Goal: Task Accomplishment & Management: Use online tool/utility

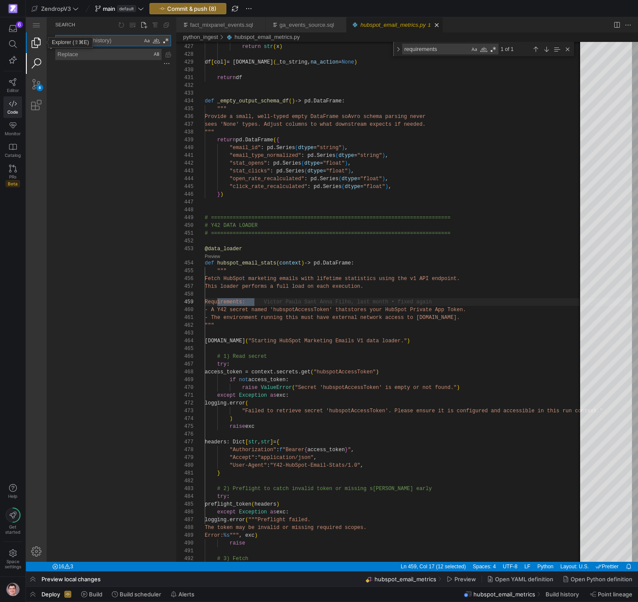
click at [34, 44] on link "Explorer (⇧⌘E)" at bounding box center [36, 42] width 21 height 21
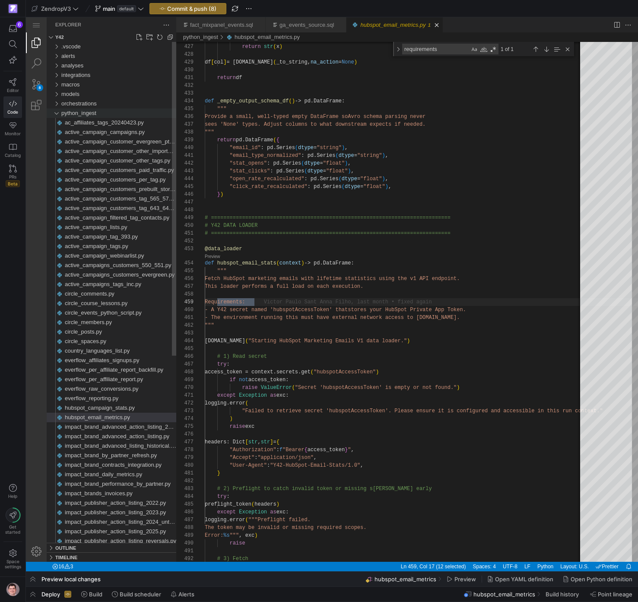
click at [56, 113] on div "python_ingest" at bounding box center [56, 113] width 13 height 10
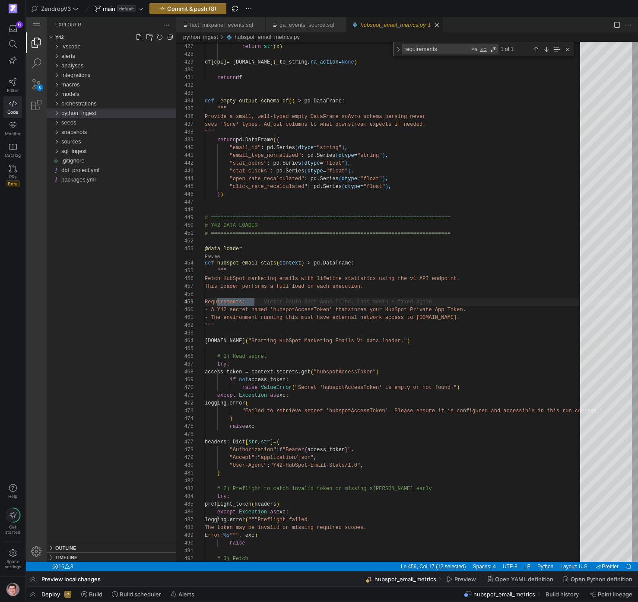
click at [65, 112] on span "python_ingest" at bounding box center [78, 113] width 35 height 6
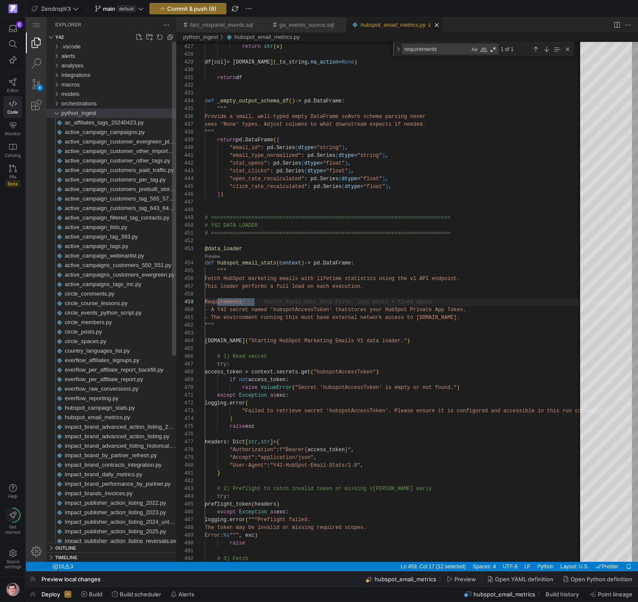
click at [119, 112] on div "python_ingest" at bounding box center [118, 113] width 115 height 10
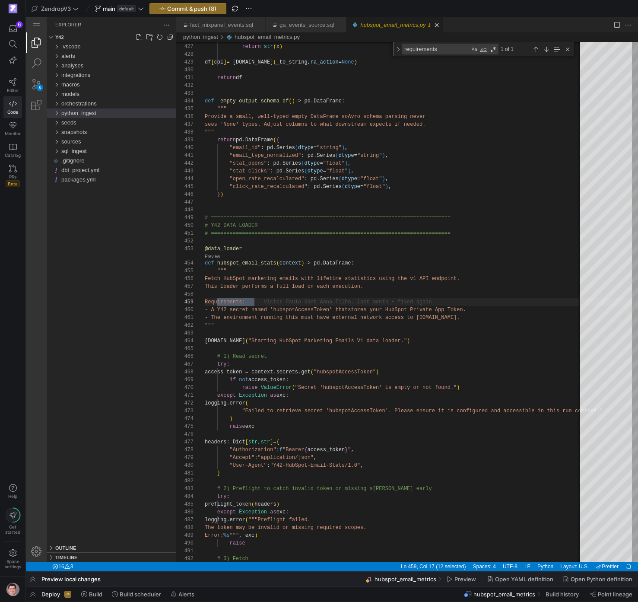
click at [118, 113] on div "python_ingest" at bounding box center [118, 113] width 115 height 10
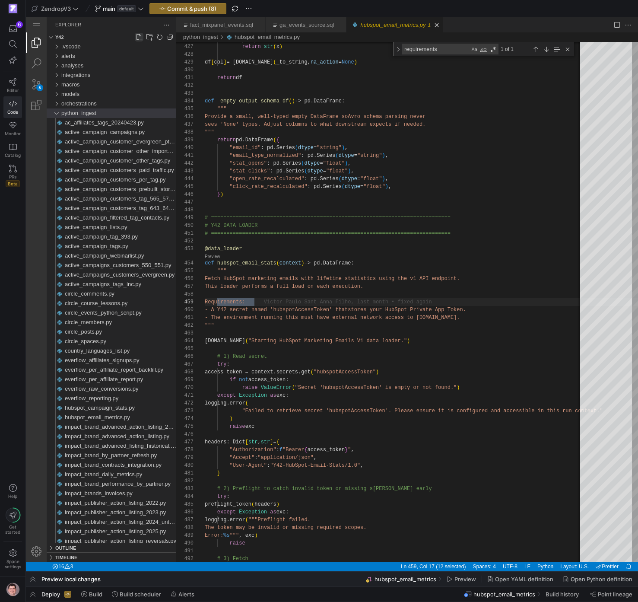
click at [137, 36] on link "New File..." at bounding box center [139, 37] width 9 height 9
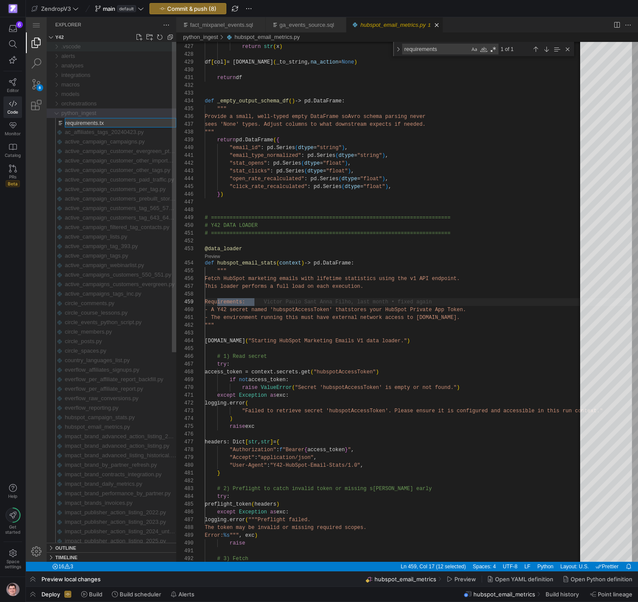
type input "requirements.txt"
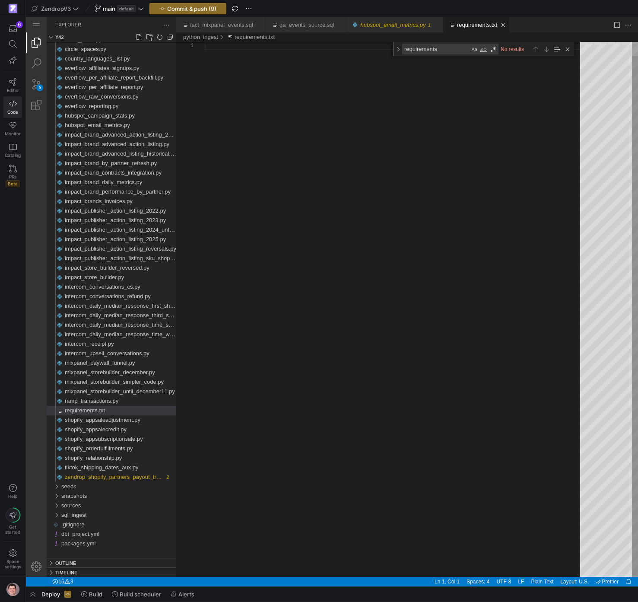
click at [279, 148] on div "requirements.txt" at bounding box center [395, 302] width 381 height 549
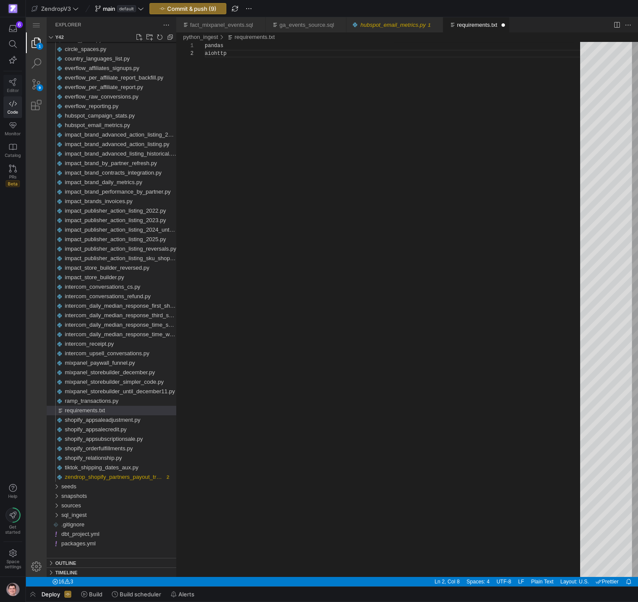
click at [12, 89] on span "Editor" at bounding box center [13, 90] width 12 height 5
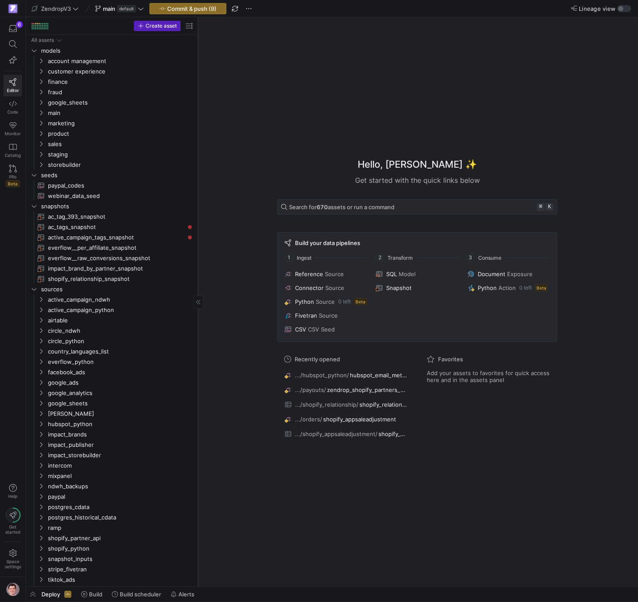
drag, startPoint x: 147, startPoint y: 266, endPoint x: 198, endPoint y: 266, distance: 51.0
click at [198, 266] on div at bounding box center [198, 301] width 0 height 569
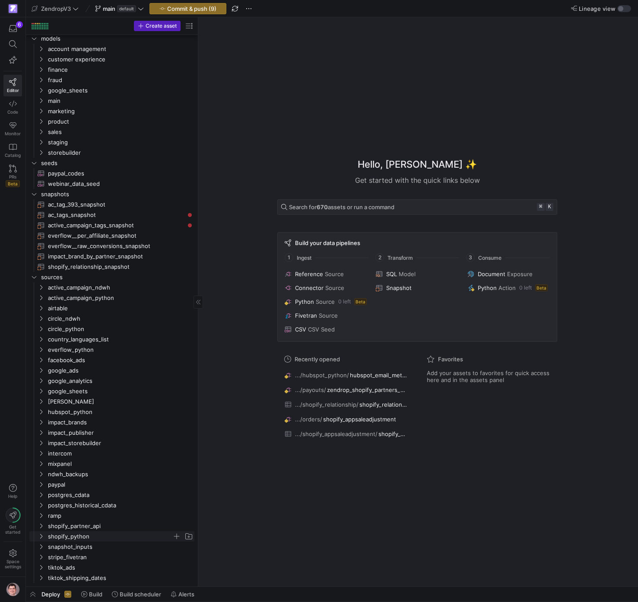
click at [91, 536] on span "shopify_python" at bounding box center [110, 536] width 124 height 10
click at [90, 546] on span "orders" at bounding box center [113, 547] width 117 height 10
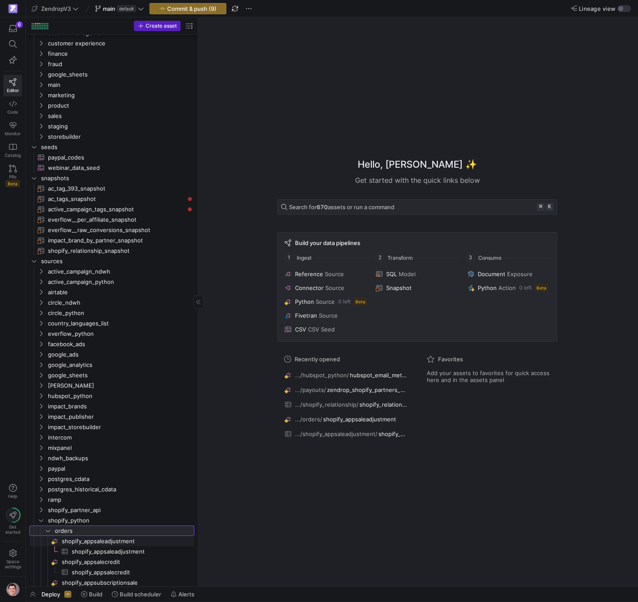
scroll to position [29, 0]
click at [92, 532] on span "orders" at bounding box center [113, 530] width 117 height 10
click at [86, 540] on span "payouts" at bounding box center [113, 540] width 117 height 10
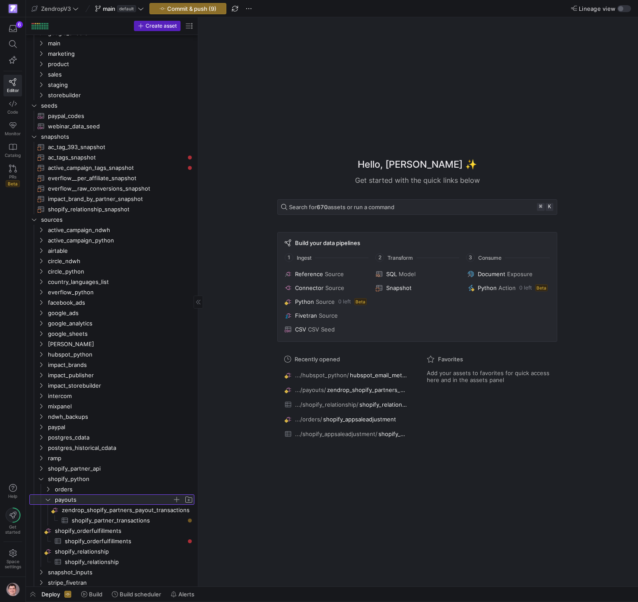
scroll to position [73, 0]
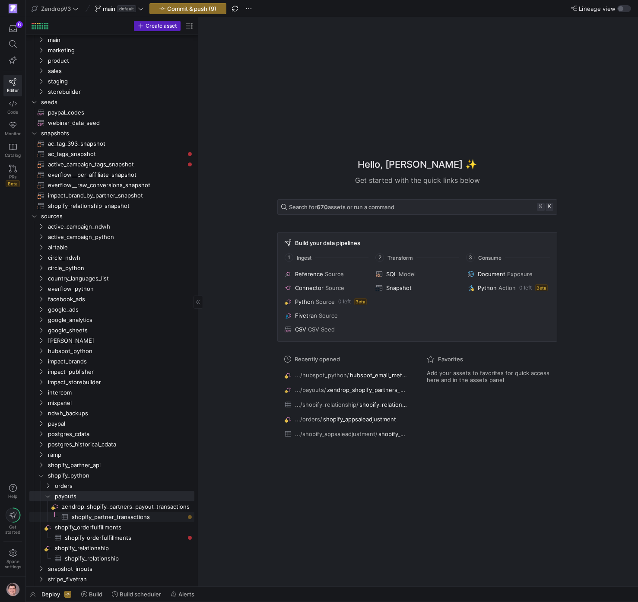
click at [96, 519] on span "shopify_partner_transactions​​​​​​​​​" at bounding box center [128, 517] width 113 height 10
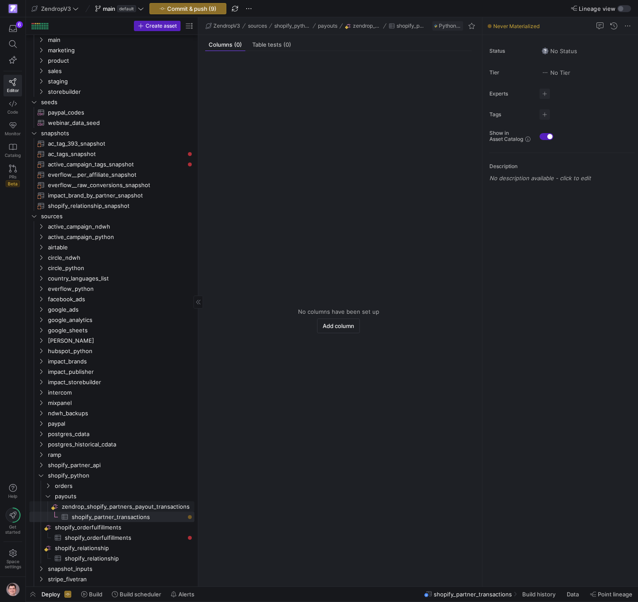
click at [151, 509] on span "zendrop_shopify_partners_payout_transactions​​​​​​​​" at bounding box center [127, 506] width 131 height 10
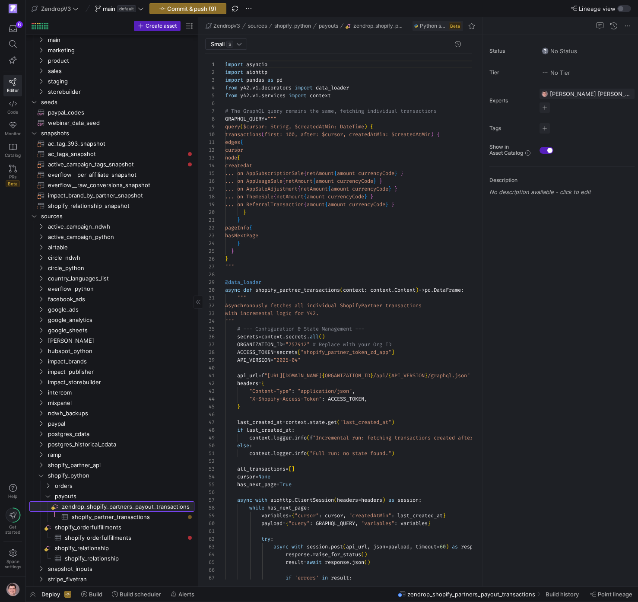
scroll to position [78, 0]
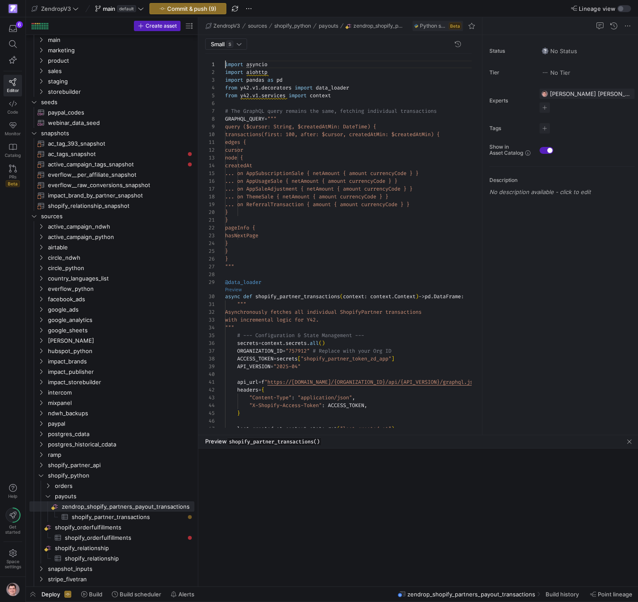
click at [235, 290] on link "Preview" at bounding box center [233, 289] width 17 height 5
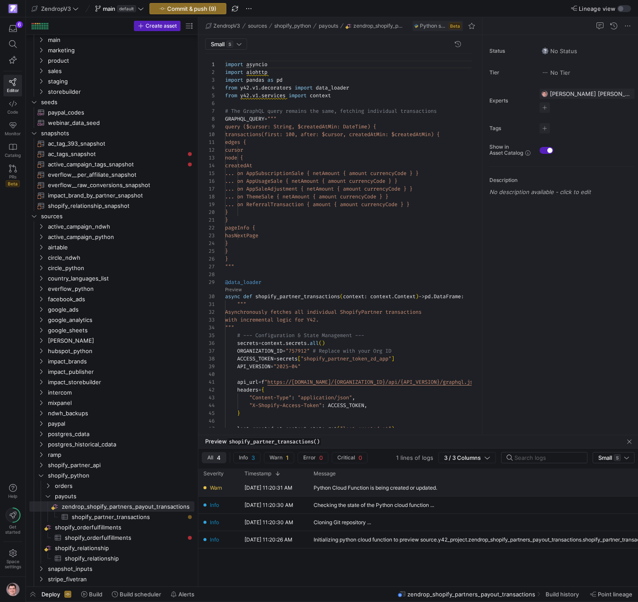
click at [348, 488] on div "Python Cloud Function is being created or updated." at bounding box center [376, 488] width 124 height 6
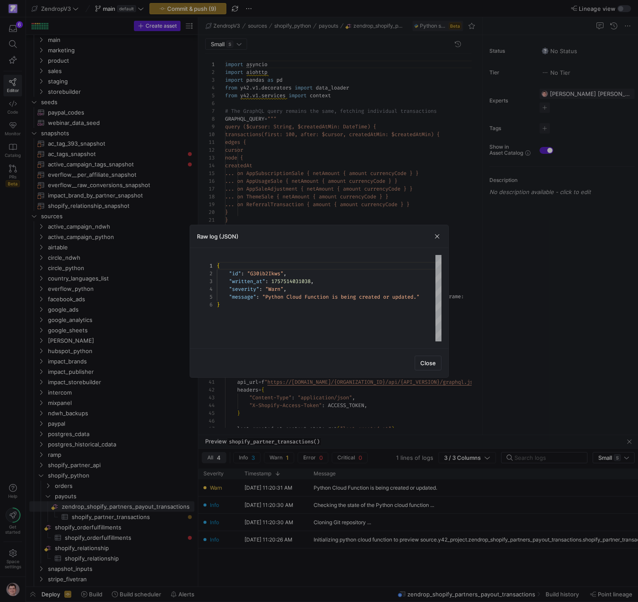
scroll to position [39, 0]
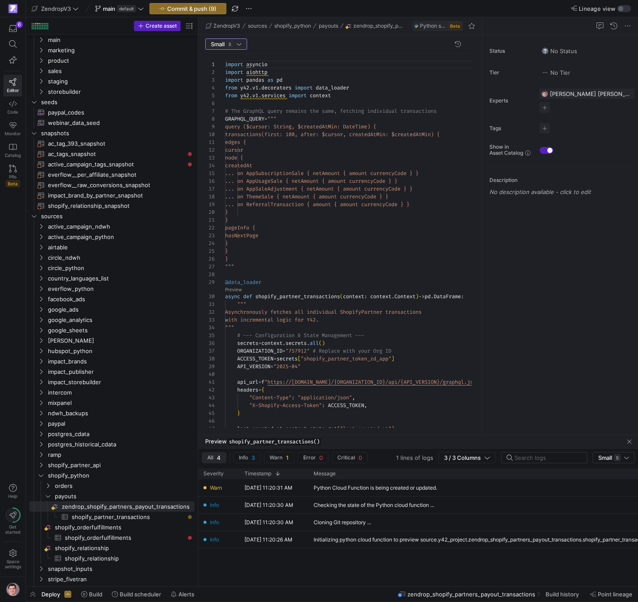
click at [240, 43] on div at bounding box center [239, 44] width 5 height 7
click at [229, 71] on span "Large L" at bounding box center [226, 72] width 35 height 7
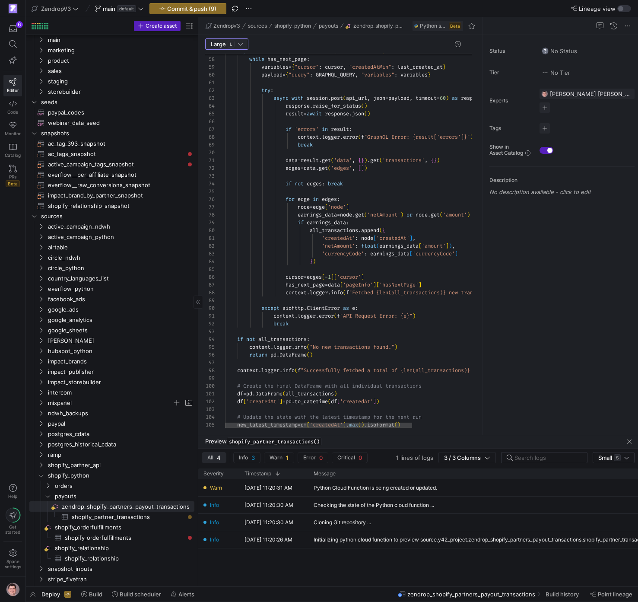
scroll to position [92, 0]
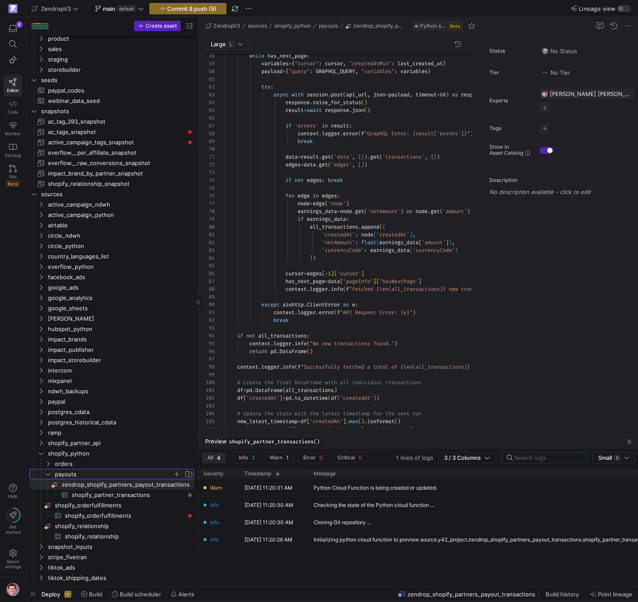
click at [63, 475] on span "payouts" at bounding box center [113, 474] width 117 height 10
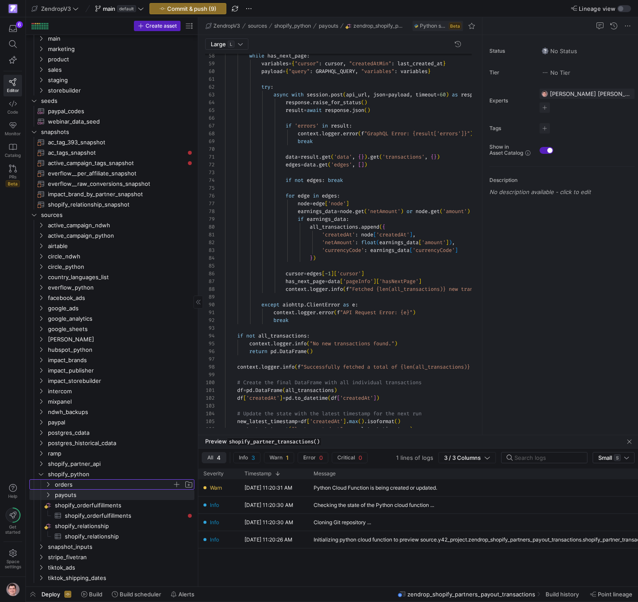
click at [63, 487] on span "orders" at bounding box center [113, 484] width 117 height 10
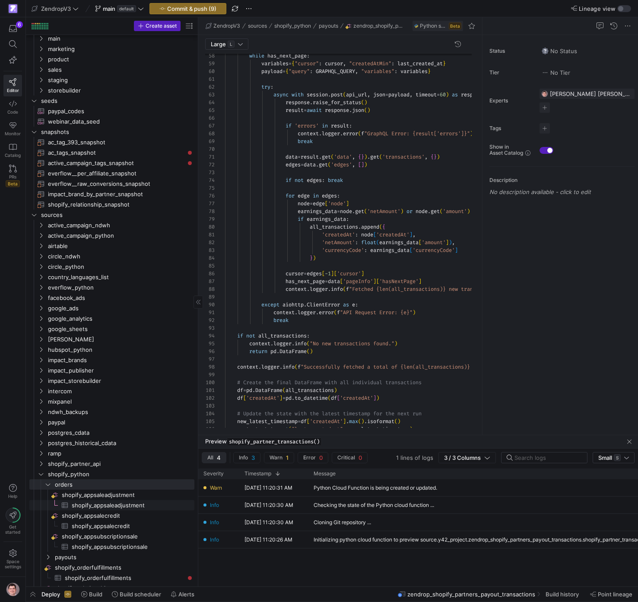
click at [100, 504] on span "shopify_appsaleadjustment​​​​​​​​​" at bounding box center [128, 505] width 113 height 10
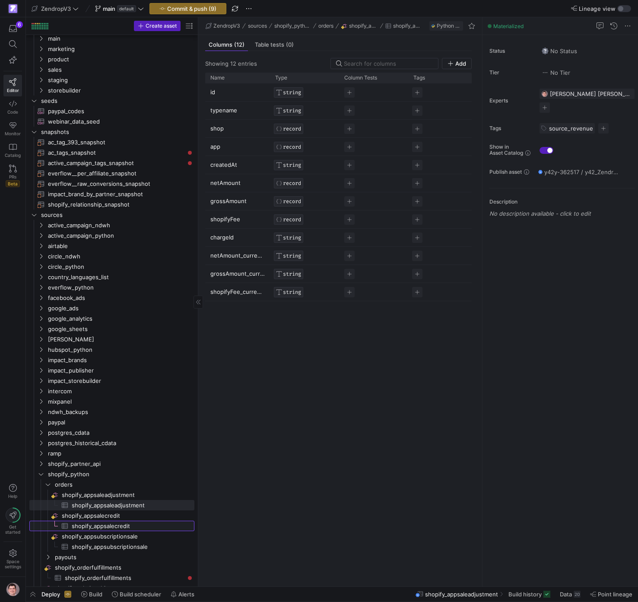
click at [117, 527] on span "shopify_appsalecredit​​​​​​​​​" at bounding box center [128, 526] width 113 height 10
click at [121, 549] on span "shopify_appsubscriptionsale​​​​​​​​​" at bounding box center [128, 547] width 113 height 10
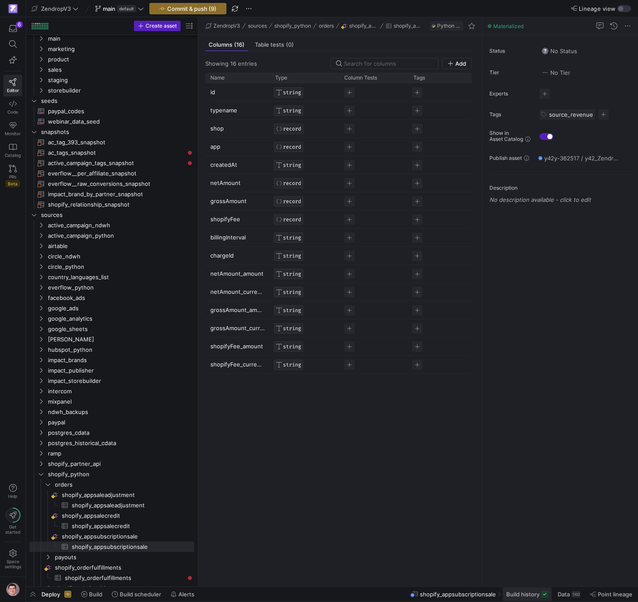
click at [508, 593] on span "Build history" at bounding box center [522, 593] width 33 height 7
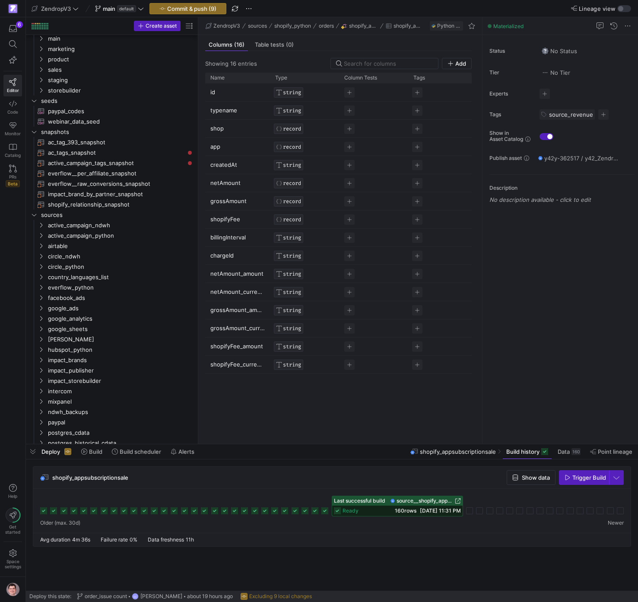
click at [400, 508] on span "160 rows" at bounding box center [406, 510] width 22 height 6
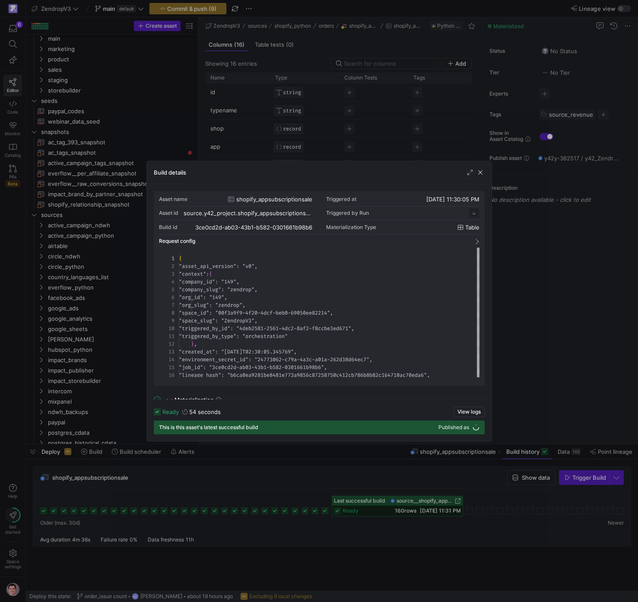
scroll to position [78, 0]
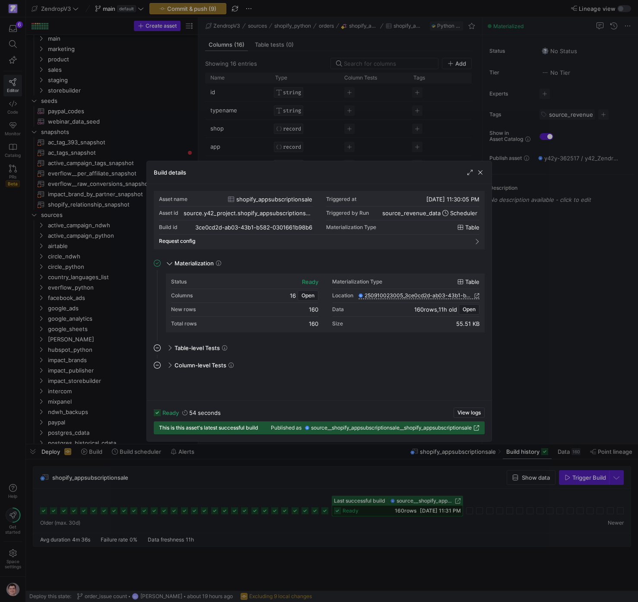
click at [550, 376] on div at bounding box center [319, 301] width 638 height 602
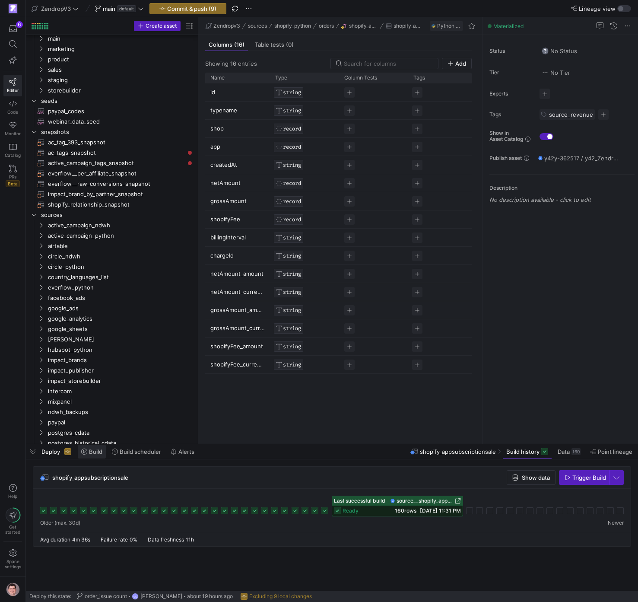
click at [100, 455] on span at bounding box center [92, 451] width 28 height 14
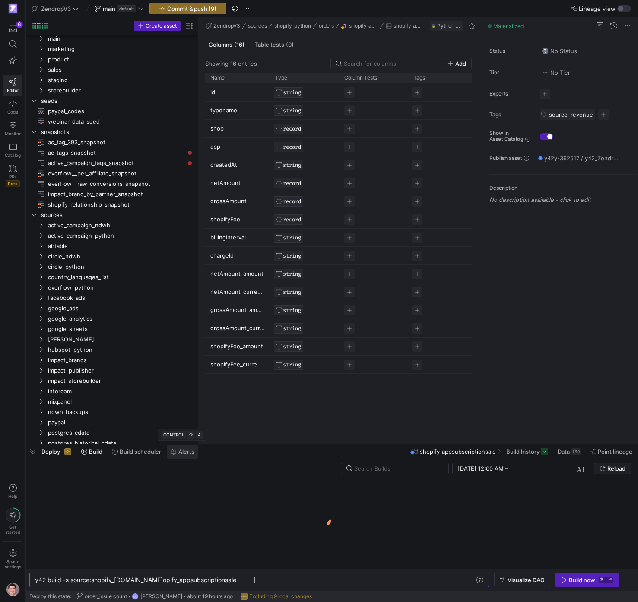
scroll to position [0, 224]
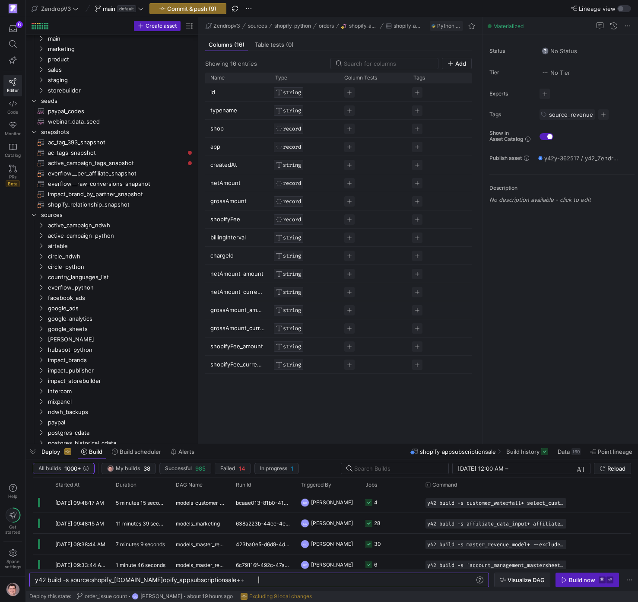
click at [500, 577] on span "button" at bounding box center [522, 580] width 55 height 14
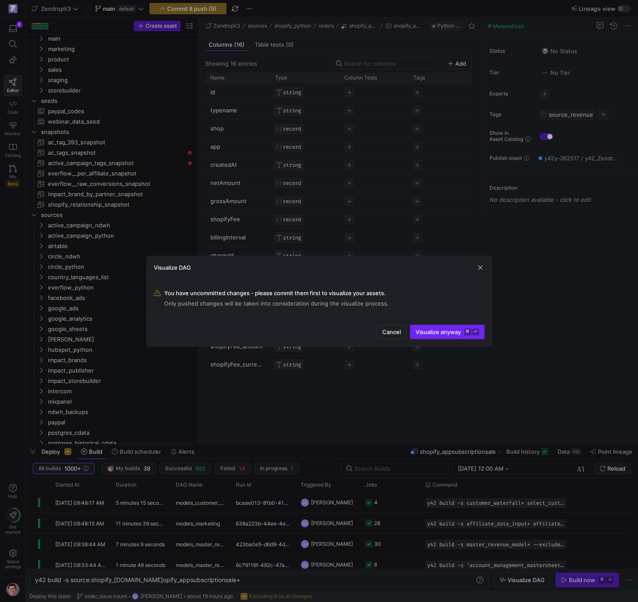
click at [428, 325] on span "submit" at bounding box center [447, 332] width 74 height 14
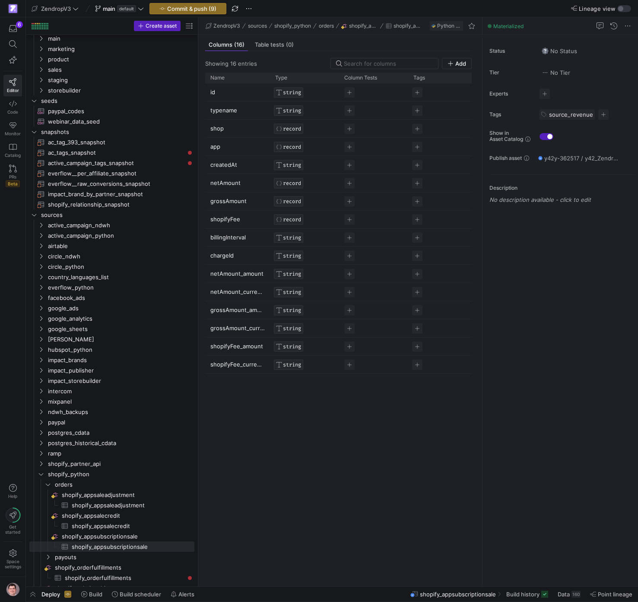
click at [330, 428] on div "id STRING typename STRING shop RECORD app RECORD createdAt STRING netAmount REC…" at bounding box center [338, 331] width 266 height 496
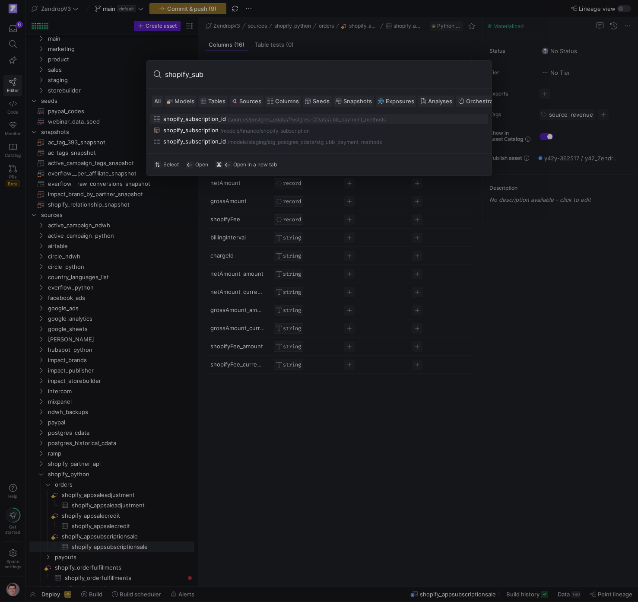
type input "shopify_subs"
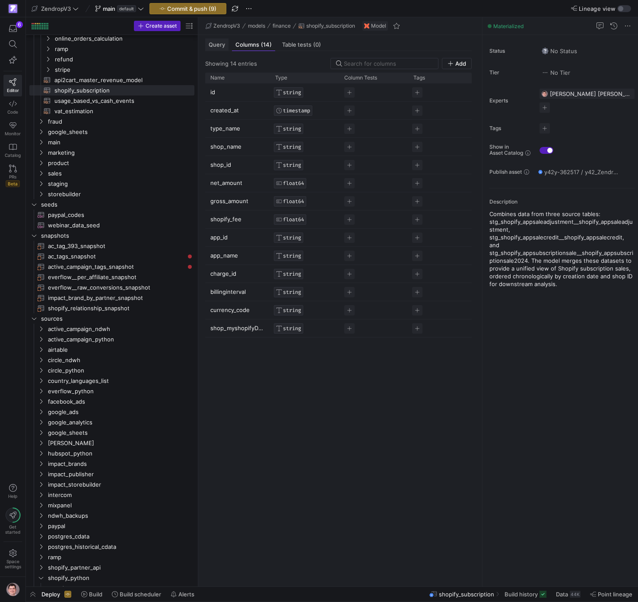
click at [222, 43] on span "Query" at bounding box center [217, 45] width 16 height 6
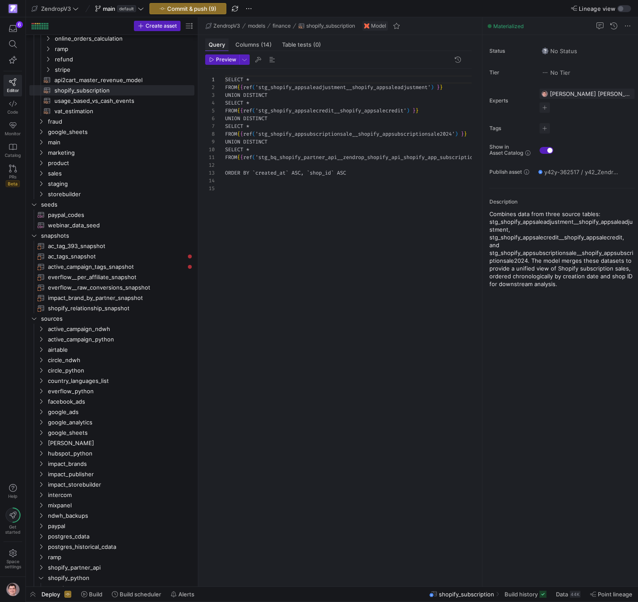
scroll to position [78, 0]
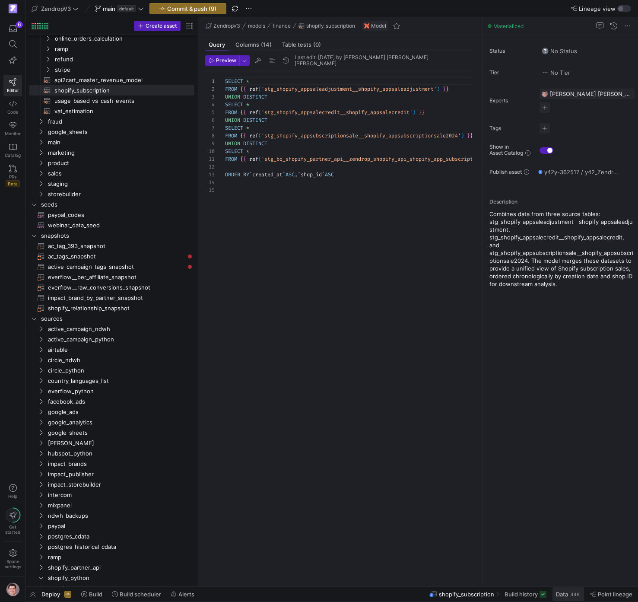
click at [563, 599] on span at bounding box center [568, 594] width 32 height 14
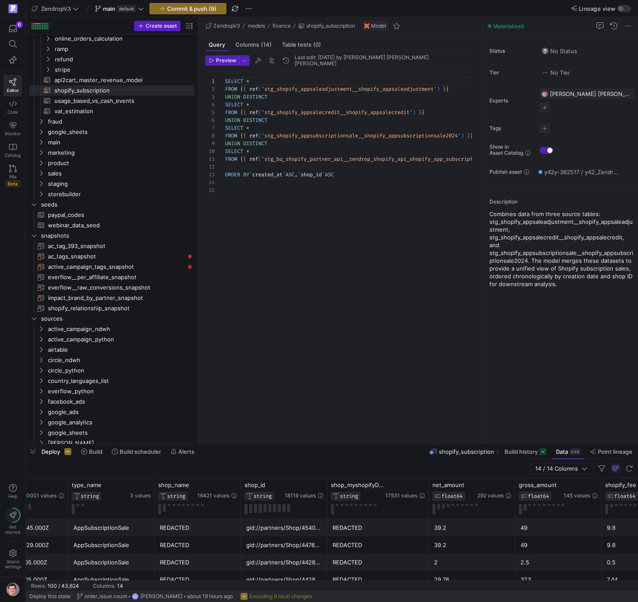
scroll to position [0, 151]
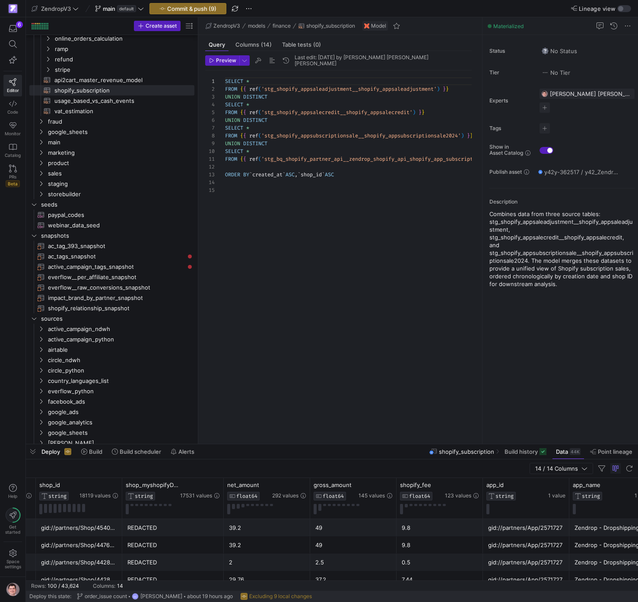
click at [471, 452] on span "shopify_subscription" at bounding box center [466, 451] width 55 height 7
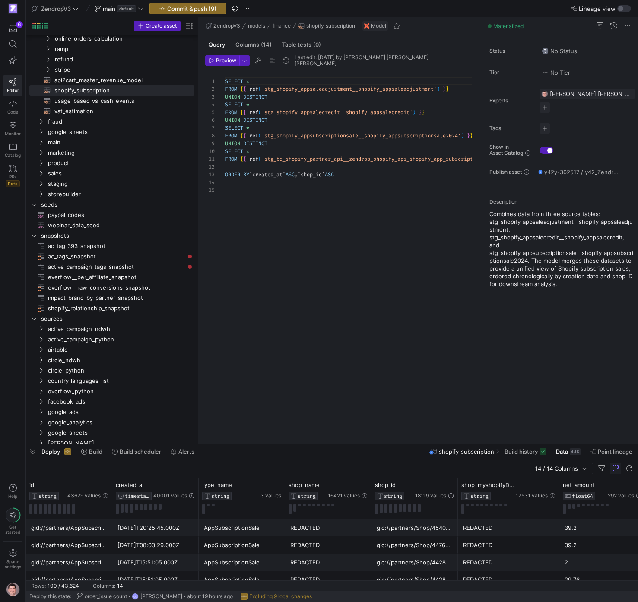
click at [475, 450] on span "shopify_subscription" at bounding box center [466, 451] width 55 height 7
click at [530, 451] on span "Build history" at bounding box center [520, 451] width 33 height 7
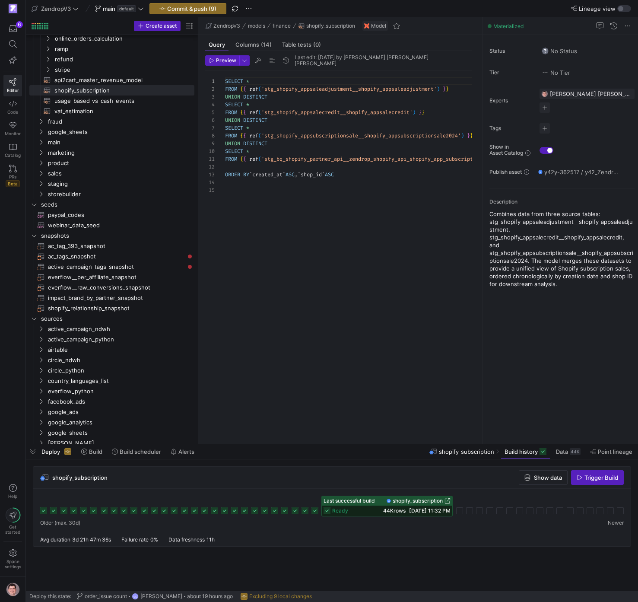
click at [434, 501] on span "shopify_subscription" at bounding box center [418, 501] width 50 height 6
click at [188, 13] on span "button" at bounding box center [188, 8] width 76 height 10
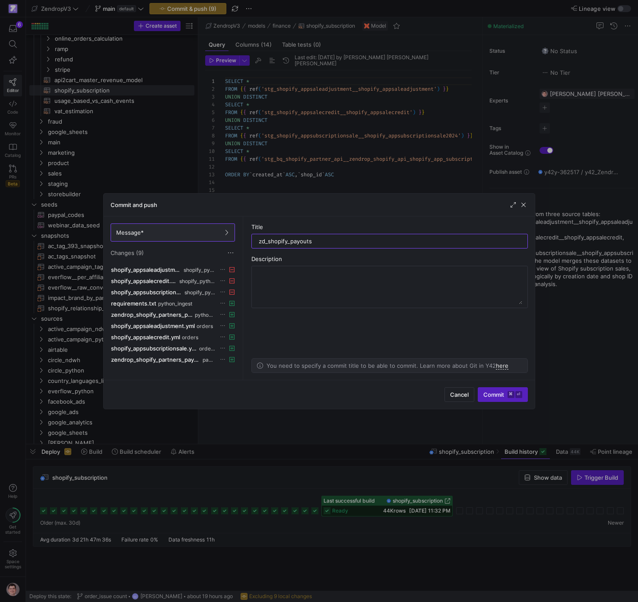
type input "zd_shopify_payouts"
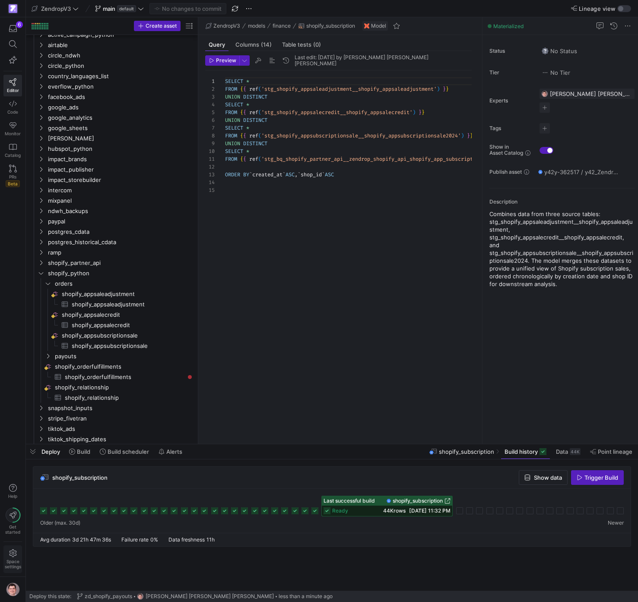
scroll to position [383, 0]
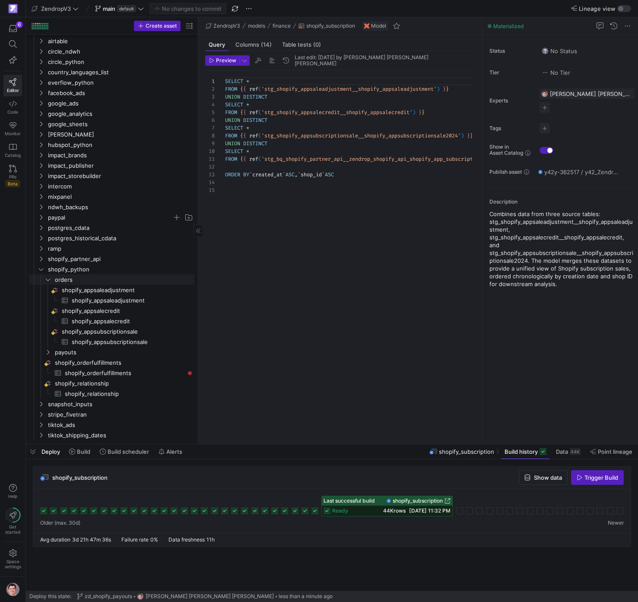
click at [65, 277] on span "orders" at bounding box center [124, 280] width 138 height 10
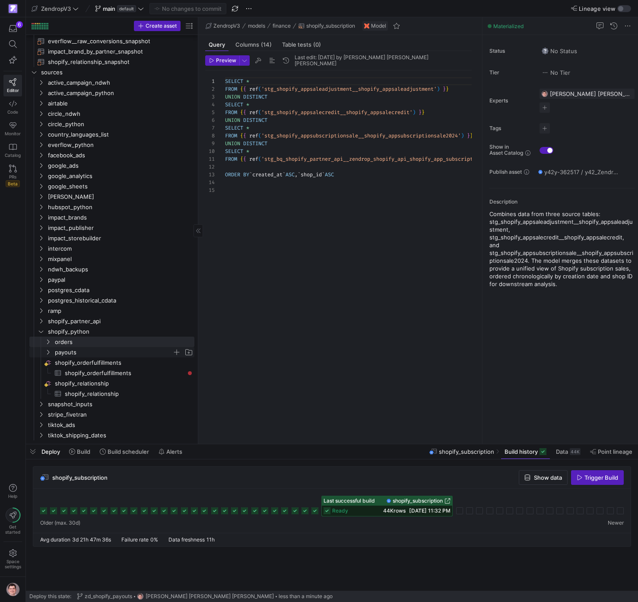
click at [75, 353] on span "payouts" at bounding box center [113, 352] width 117 height 10
click at [93, 368] on div "All assets models account management customer experience finance fraud google_s…" at bounding box center [111, 88] width 165 height 746
click at [93, 372] on span "shopify_partner_transactions​​​​​​​​​" at bounding box center [128, 373] width 113 height 10
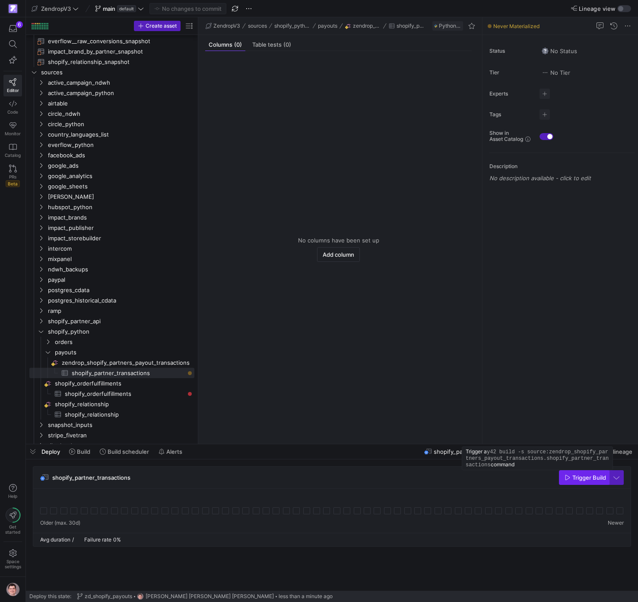
click at [575, 476] on span "Trigger Build" at bounding box center [585, 477] width 41 height 7
click at [47, 514] on div at bounding box center [332, 505] width 584 height 21
click at [47, 513] on icon at bounding box center [43, 510] width 7 height 7
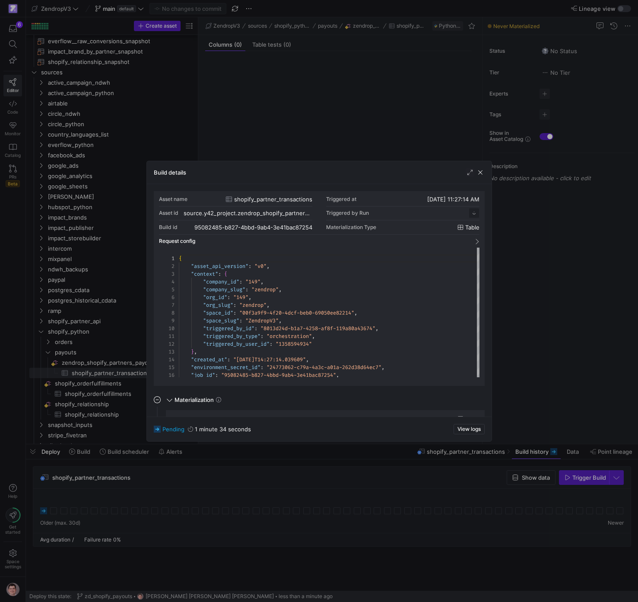
scroll to position [78, 0]
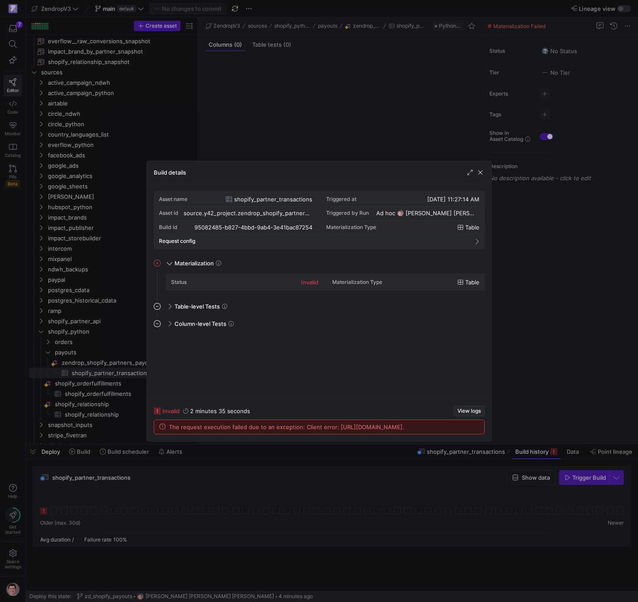
click at [461, 408] on span "View logs" at bounding box center [468, 411] width 23 height 6
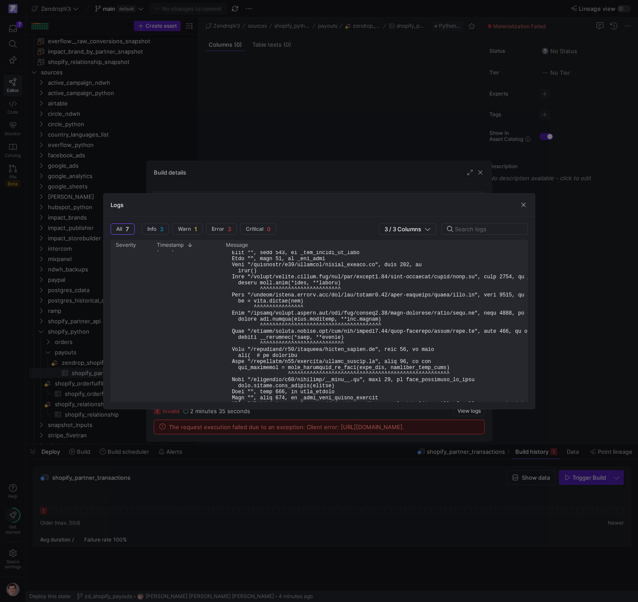
scroll to position [44, 0]
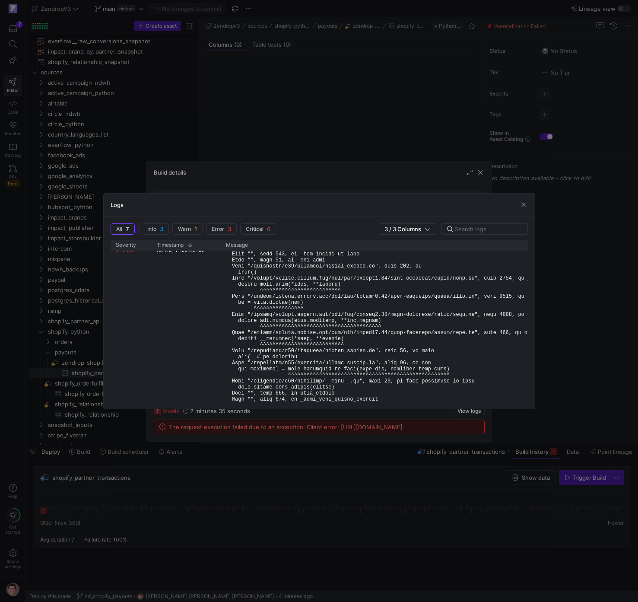
click at [556, 287] on div at bounding box center [319, 301] width 638 height 602
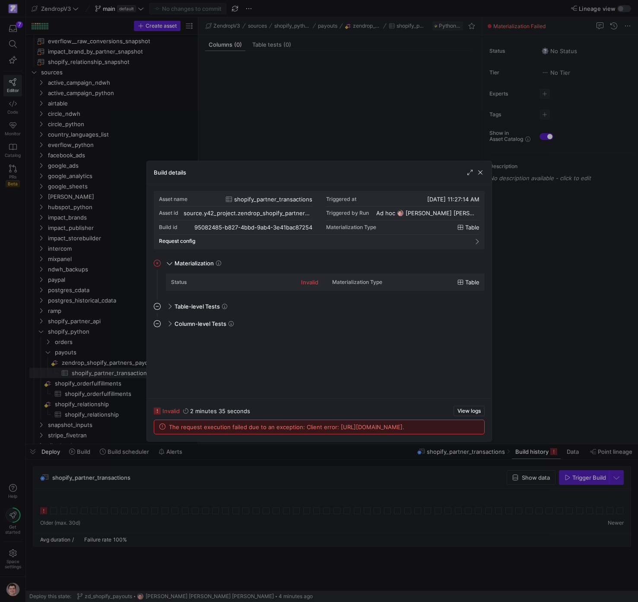
click at [374, 138] on div at bounding box center [319, 301] width 638 height 602
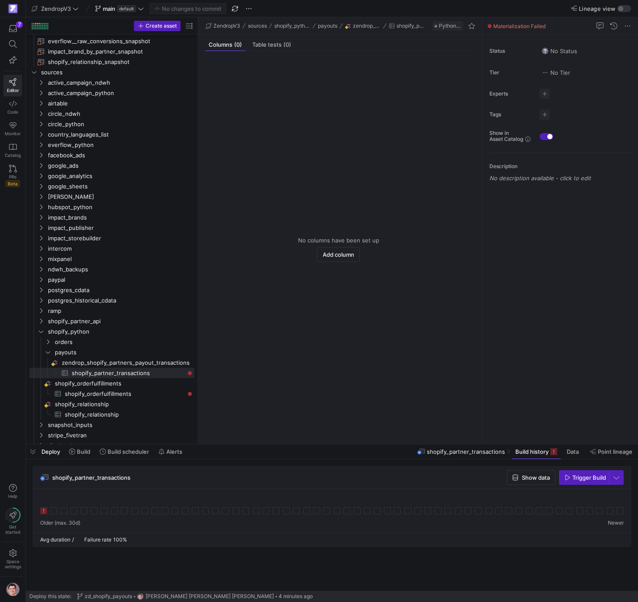
click at [374, 138] on y42-empty-state "No columns have been set up Add column" at bounding box center [338, 248] width 266 height 375
click at [13, 106] on icon at bounding box center [13, 104] width 8 height 8
